Goal: Task Accomplishment & Management: Use online tool/utility

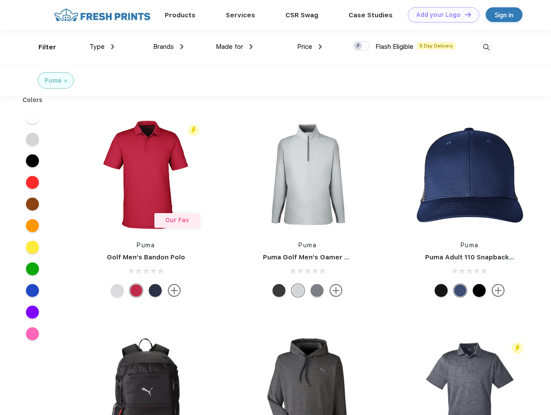
click at [440, 15] on link "Add your Logo Design Tool" at bounding box center [443, 14] width 71 height 15
click at [0, 0] on div "Design Tool" at bounding box center [0, 0] width 0 height 0
click at [464, 14] on link "Add your Logo Design Tool" at bounding box center [443, 14] width 71 height 15
click at [42, 47] on div "Filter" at bounding box center [47, 47] width 18 height 10
click at [102, 47] on span "Type" at bounding box center [97, 47] width 15 height 8
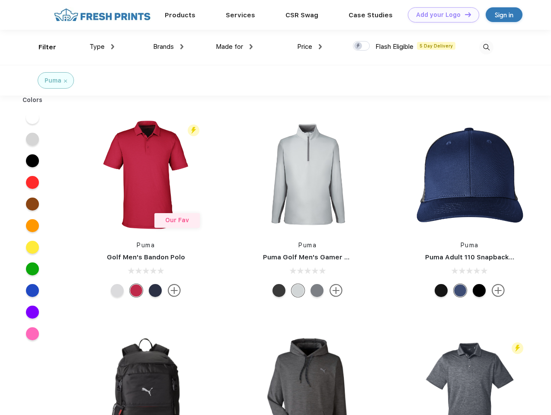
click at [168, 47] on span "Brands" at bounding box center [163, 47] width 21 height 8
click at [234, 47] on span "Made for" at bounding box center [229, 47] width 27 height 8
click at [310, 47] on span "Price" at bounding box center [304, 47] width 15 height 8
click at [361, 46] on div at bounding box center [361, 46] width 17 height 10
click at [358, 46] on input "checkbox" at bounding box center [356, 44] width 6 height 6
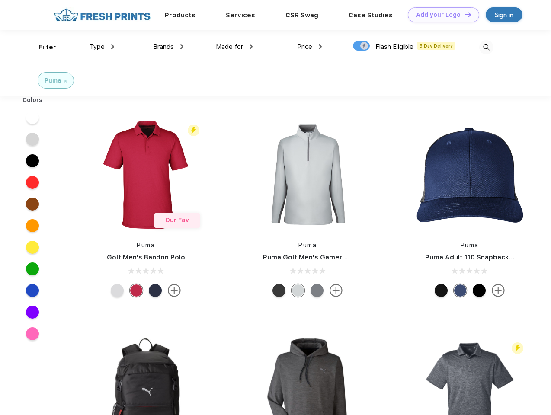
click at [486, 47] on img at bounding box center [486, 47] width 14 height 14
